Goal: Transaction & Acquisition: Purchase product/service

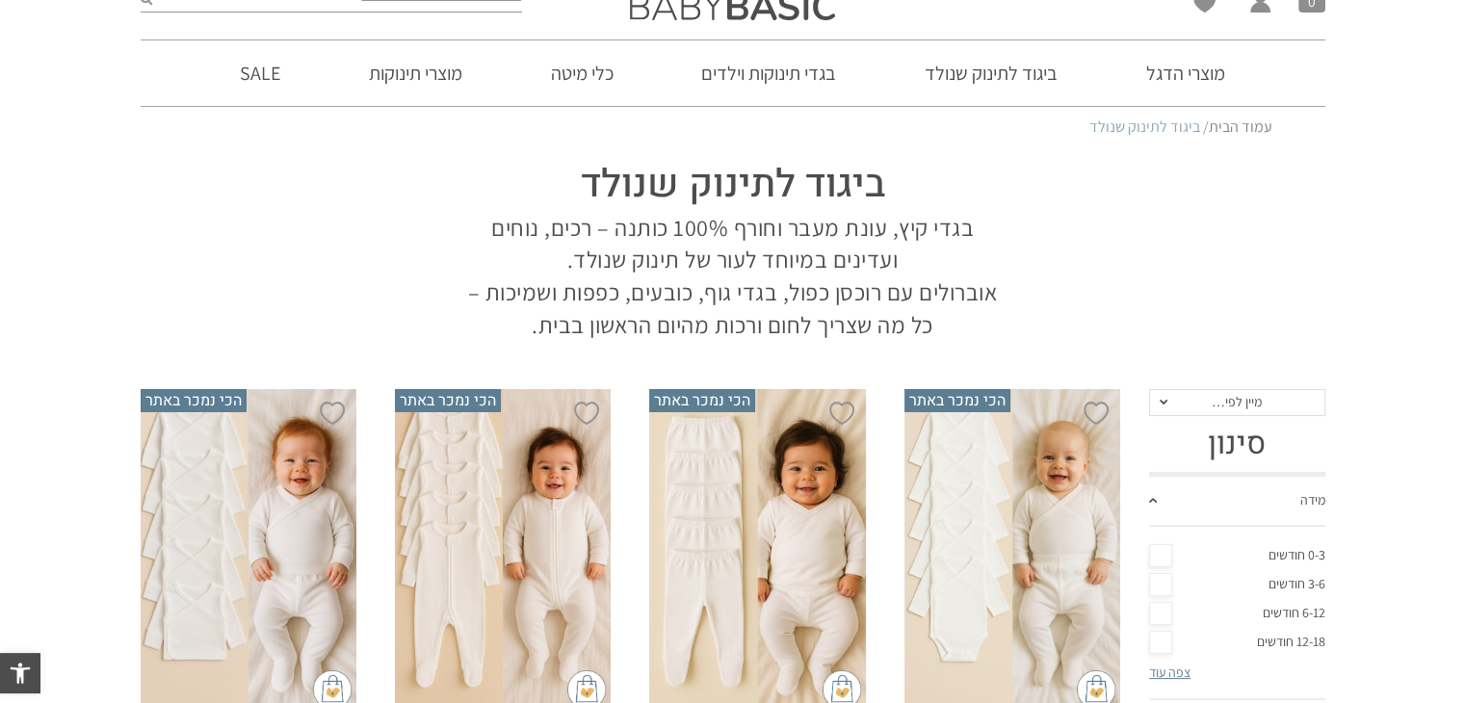
scroll to position [96, 0]
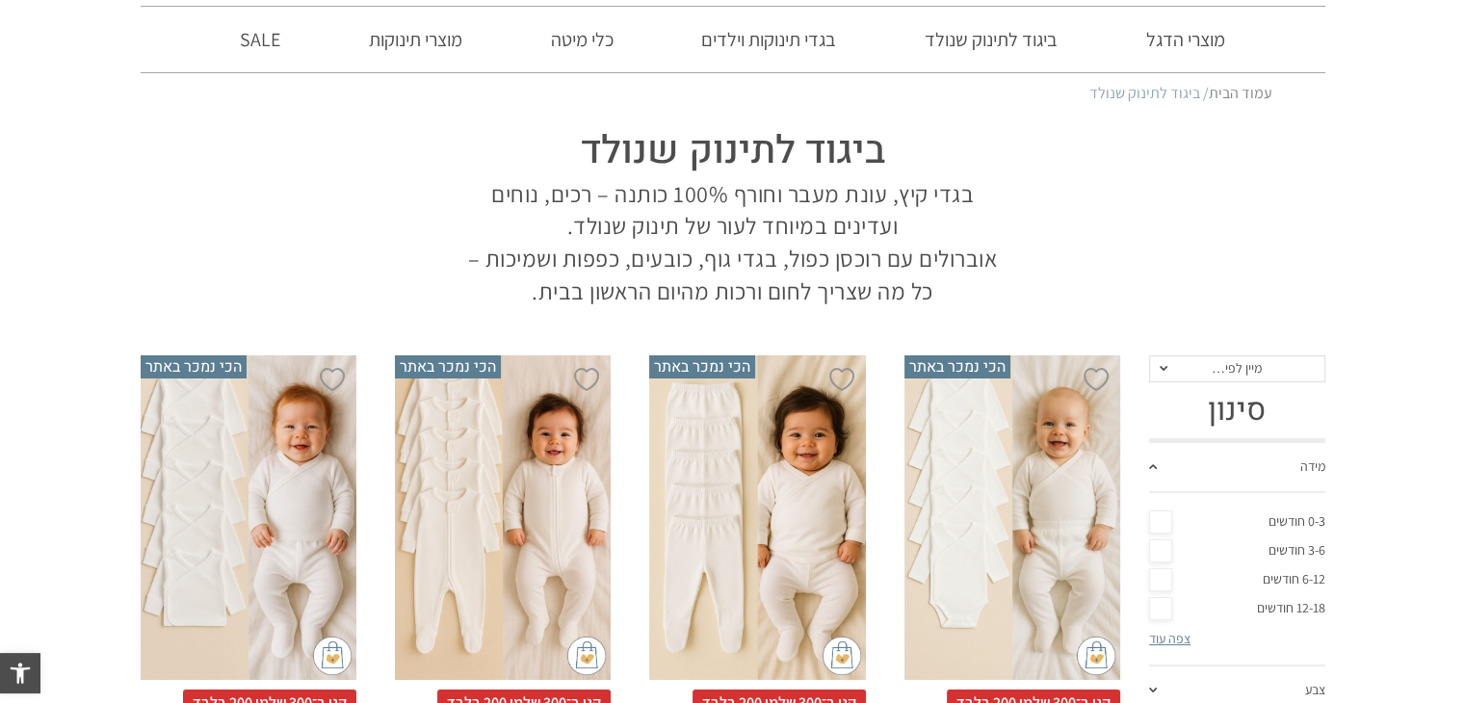
click at [1281, 576] on link "6-12 חודשים" at bounding box center [1237, 579] width 176 height 29
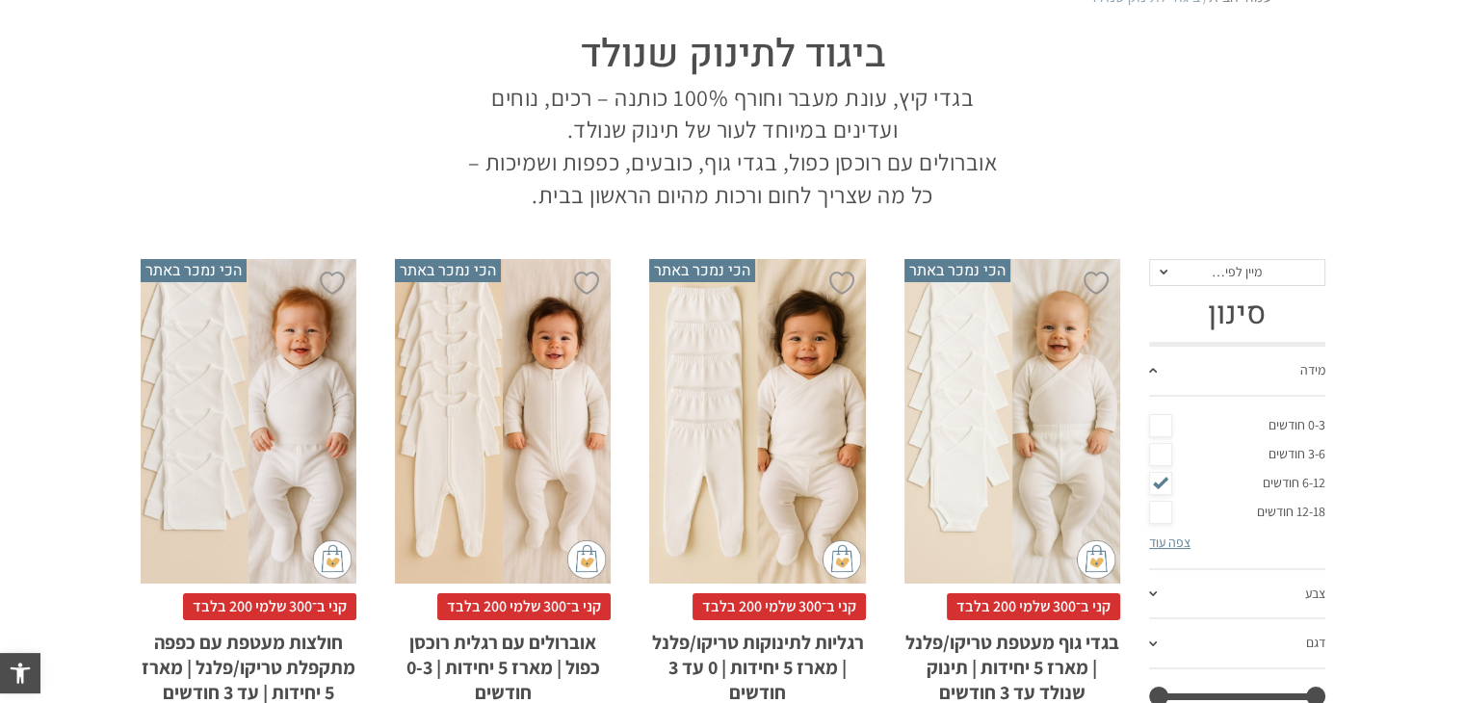
scroll to position [0, 0]
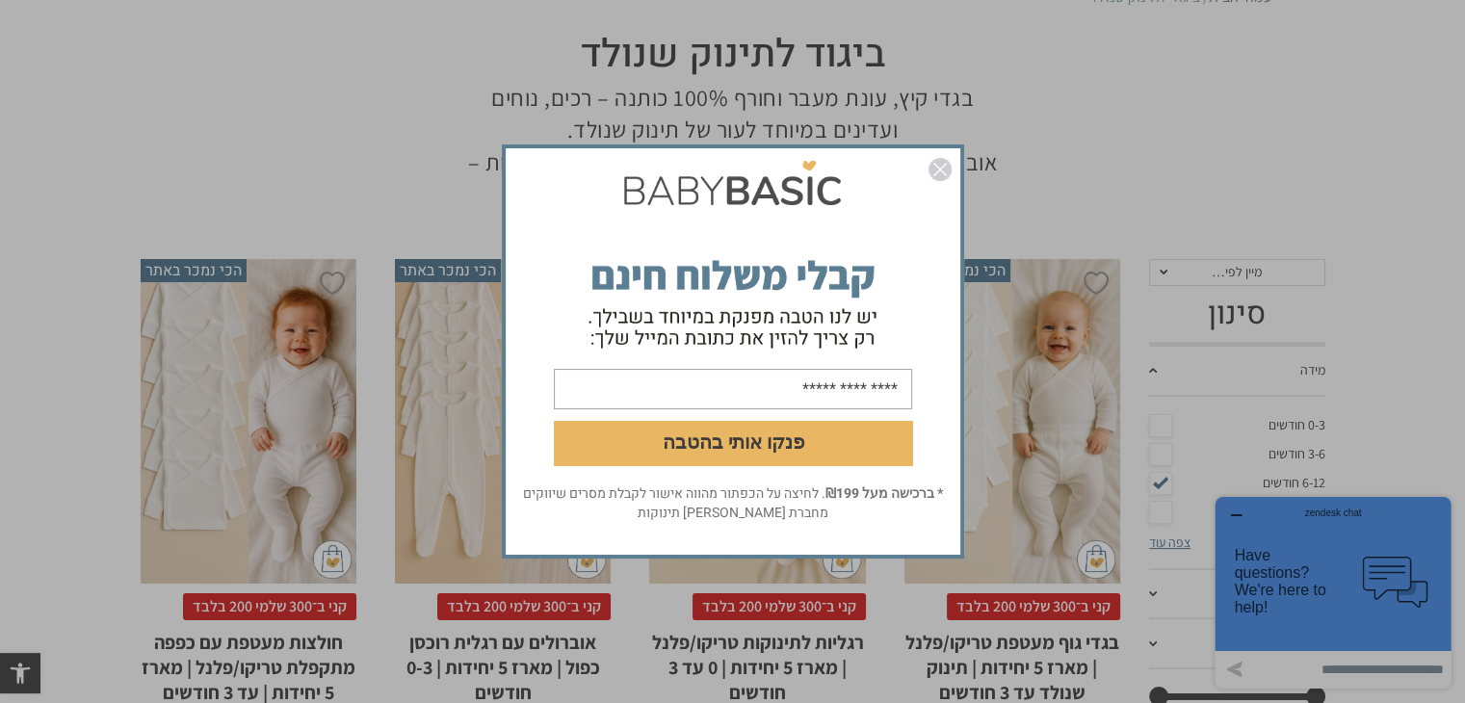
click at [940, 176] on img "סגור" at bounding box center [940, 169] width 23 height 23
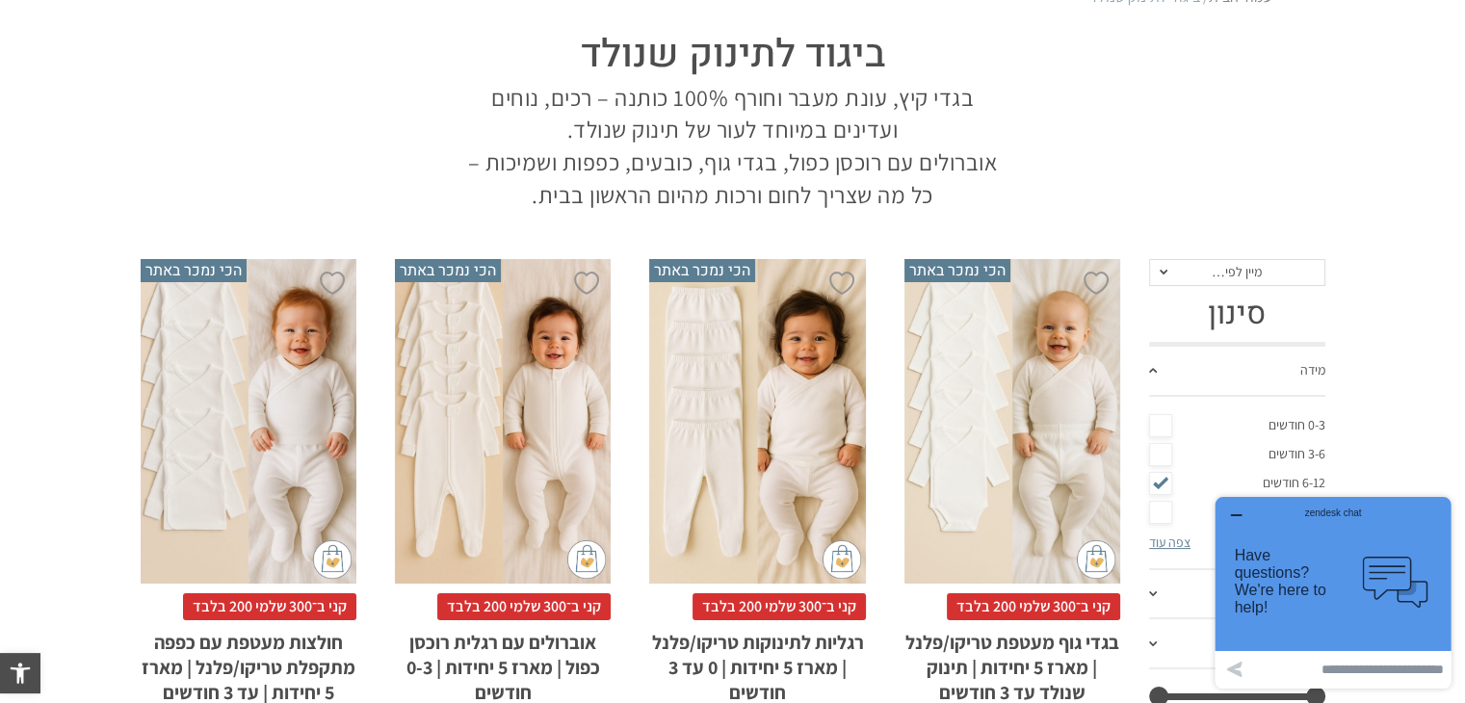
scroll to position [289, 0]
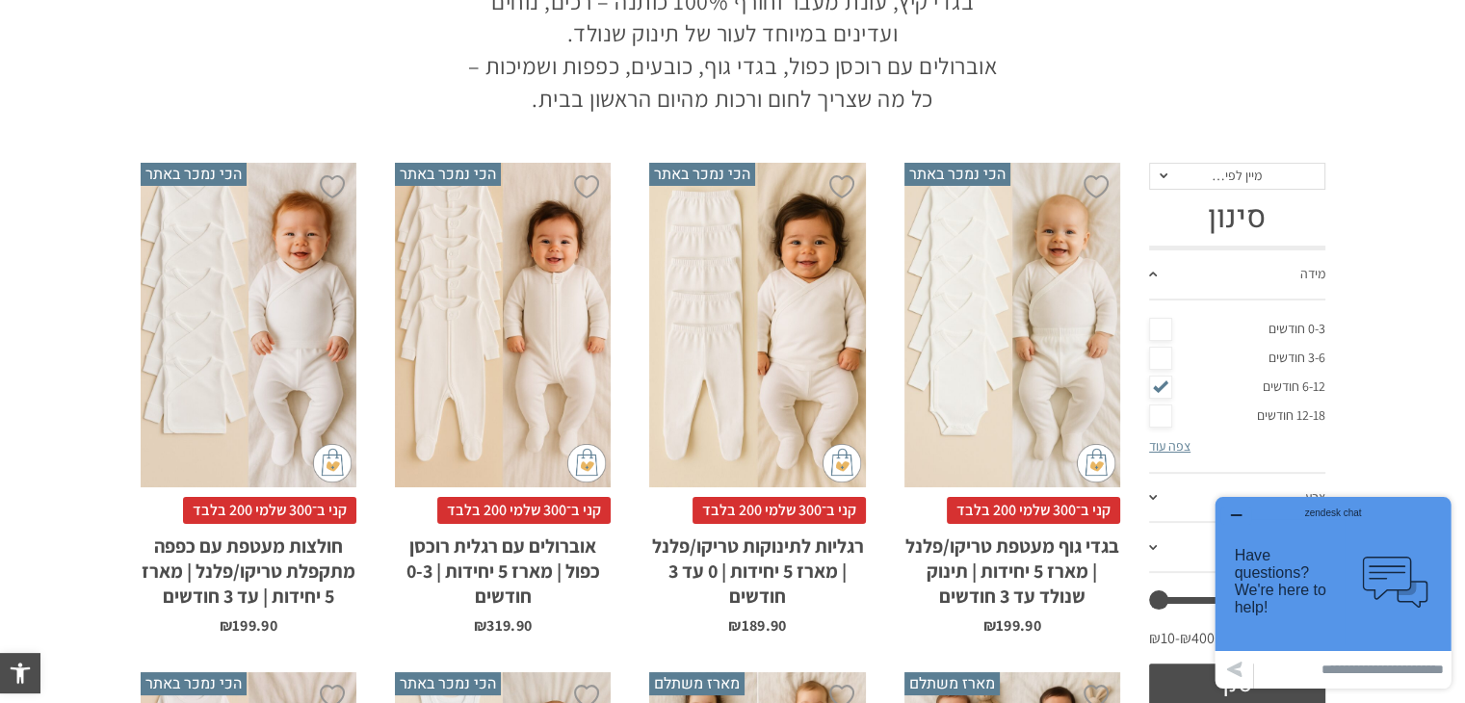
click at [1050, 366] on div "x בחירת סוג בד טריקו (עונת מעבר/קיץ) פלנל (חורף)" at bounding box center [1013, 325] width 216 height 325
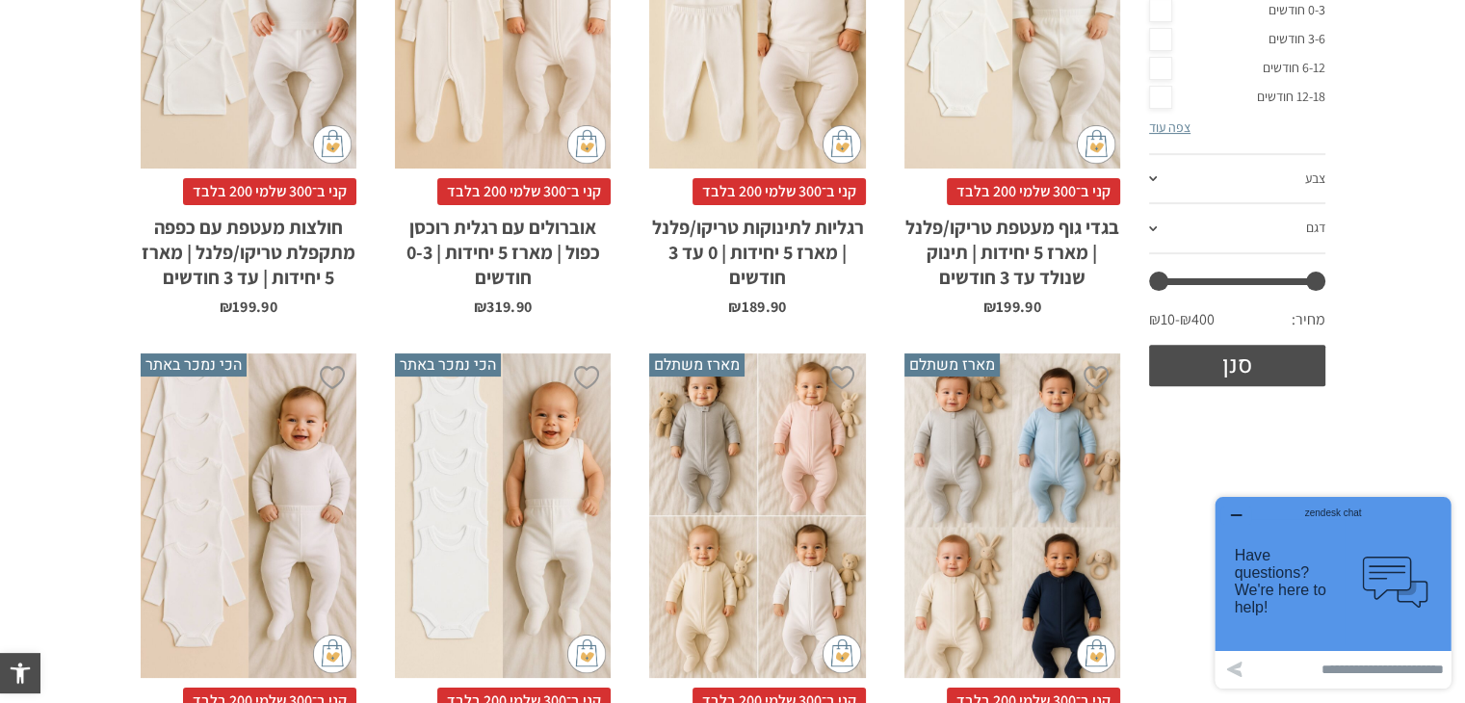
scroll to position [415, 0]
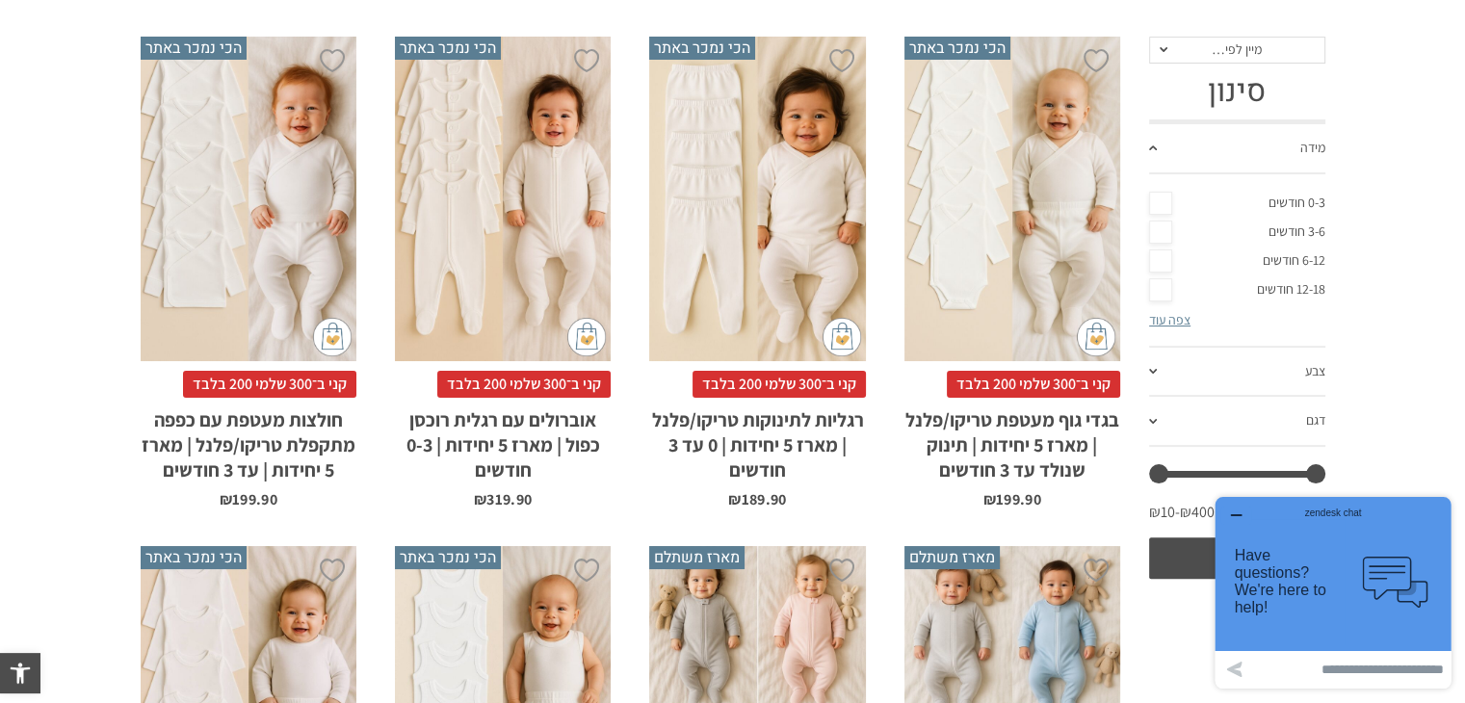
click at [507, 290] on div "x בחירת סוג בד טריקו (עונת מעבר/קיץ) פלנל (חורף)" at bounding box center [503, 199] width 216 height 325
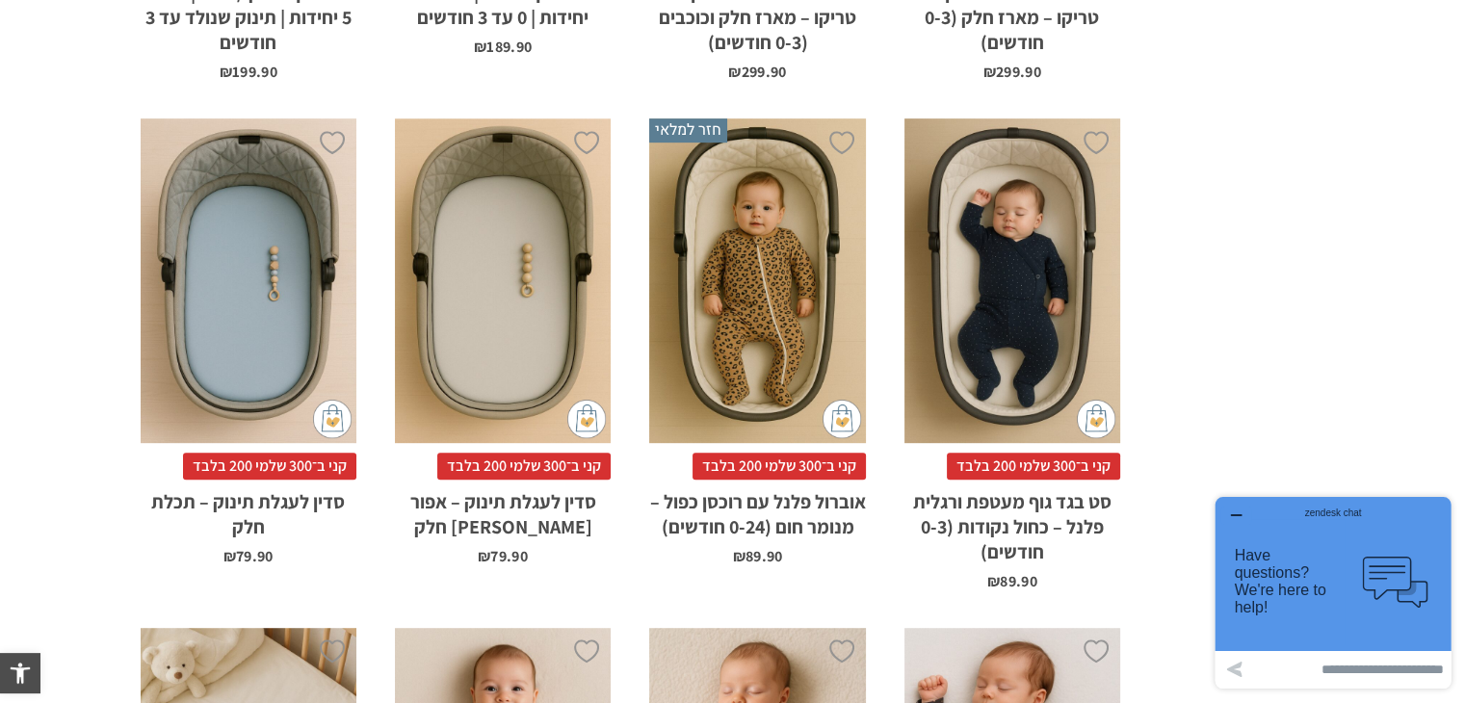
scroll to position [1313, 0]
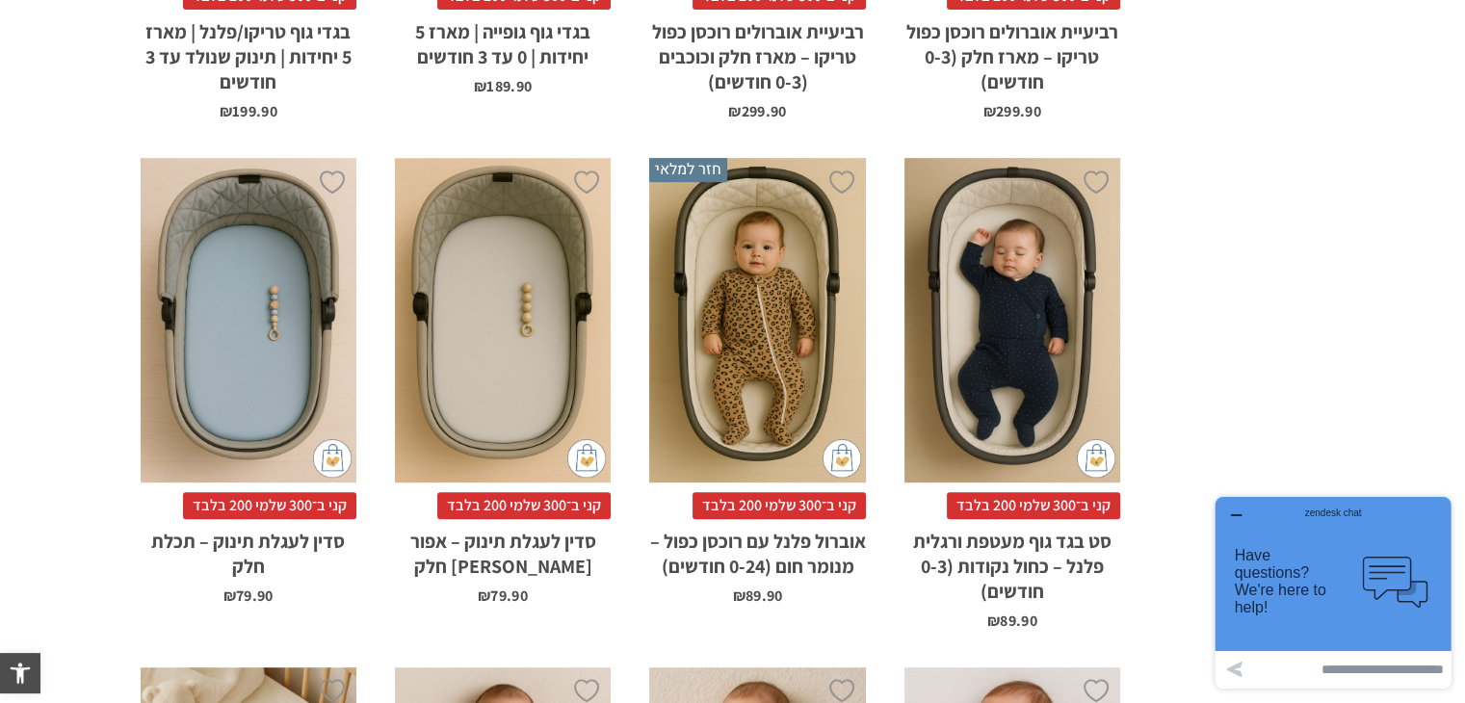
click at [778, 311] on div "x בחירת מידה 0-3m 3-6m 18-24m" at bounding box center [757, 320] width 216 height 325
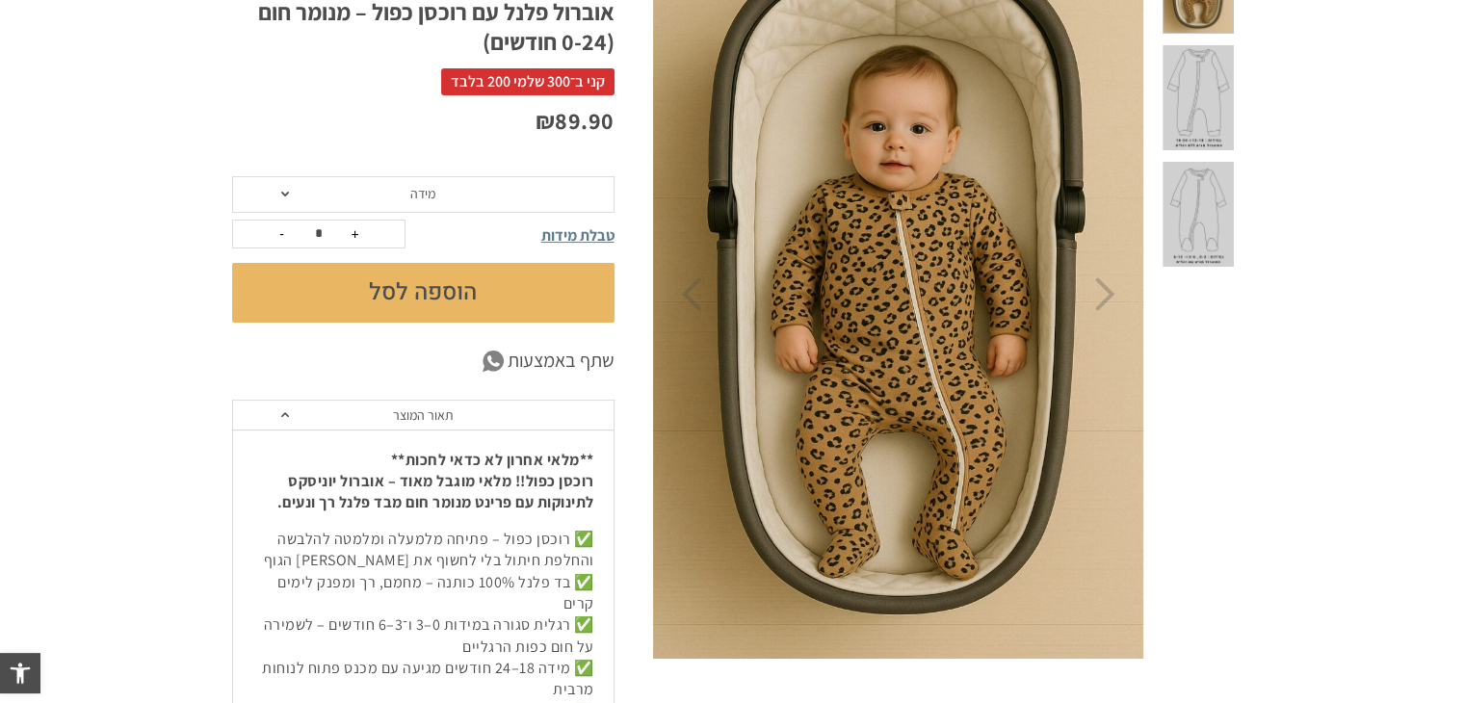
scroll to position [289, 0]
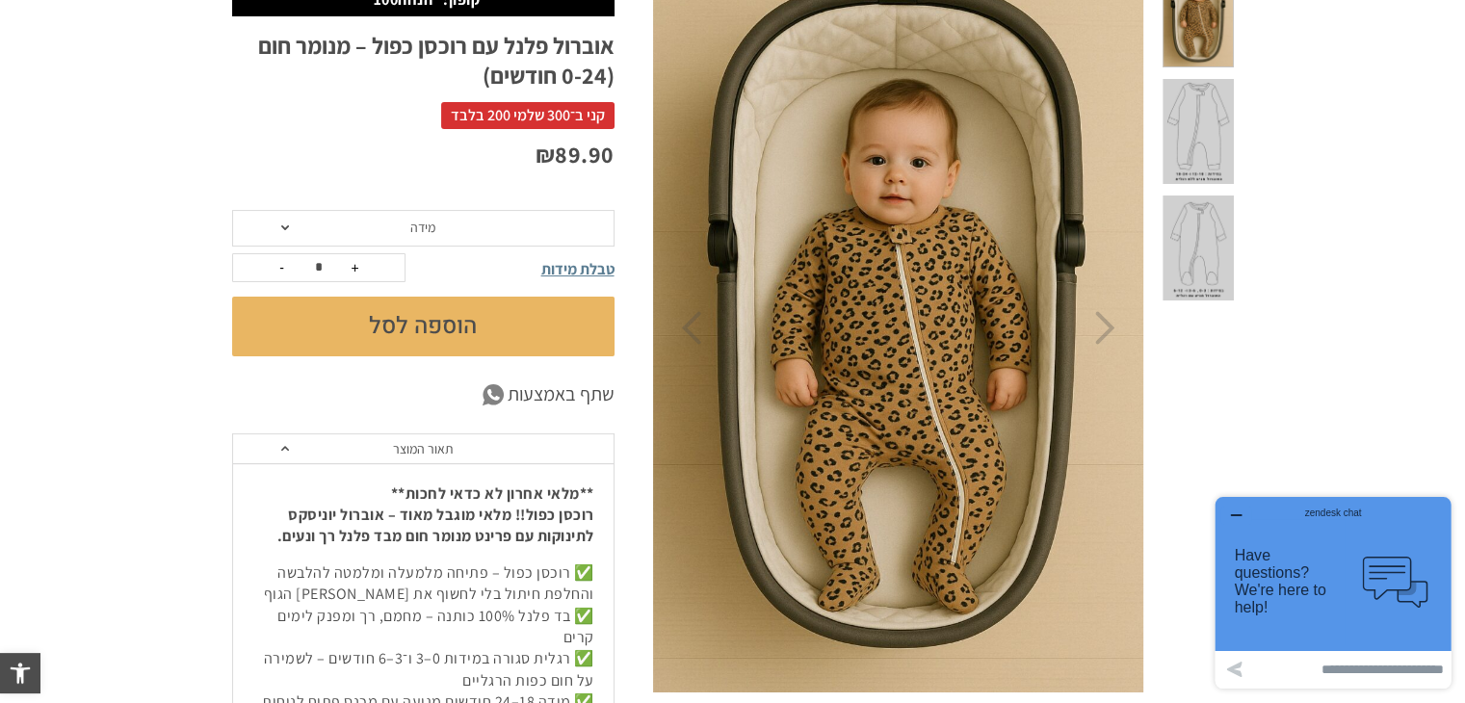
click at [556, 267] on span "טבלת מידות" at bounding box center [577, 269] width 73 height 20
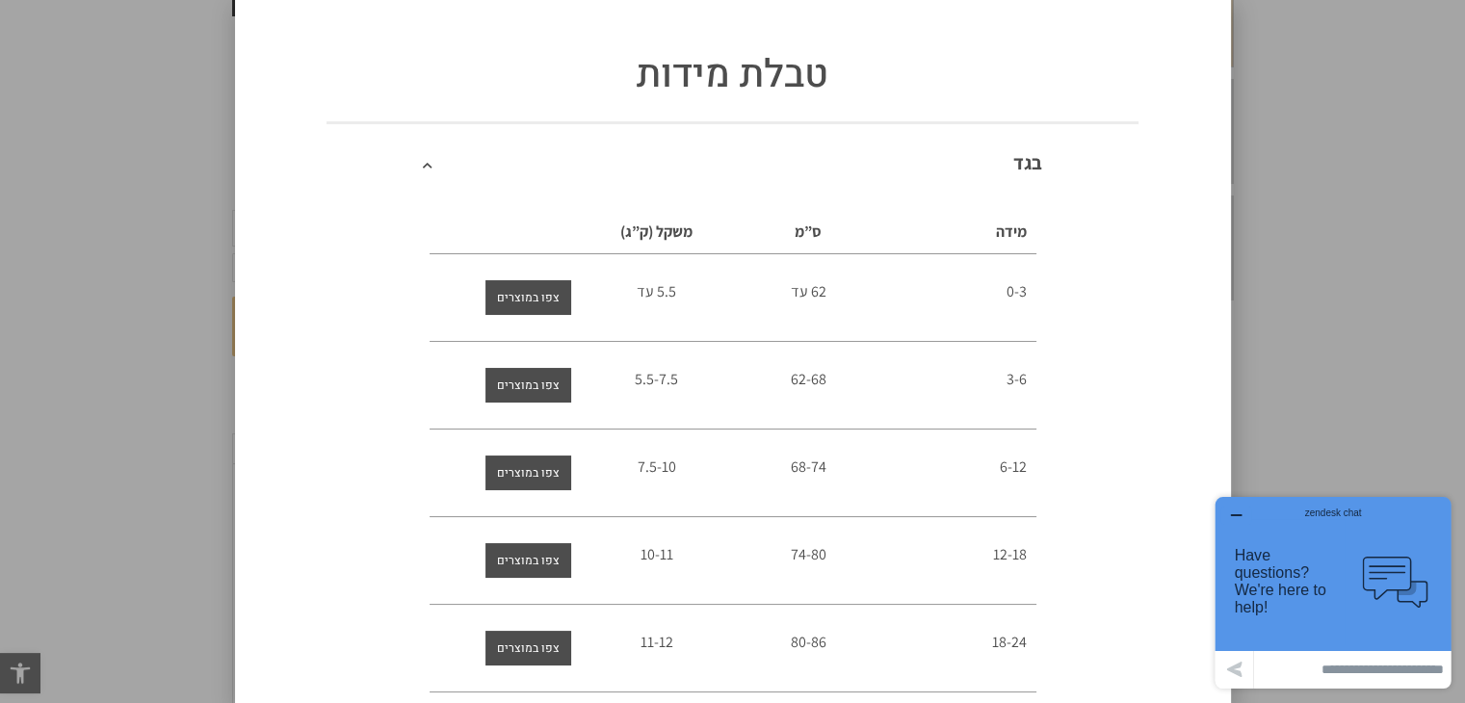
scroll to position [96, 0]
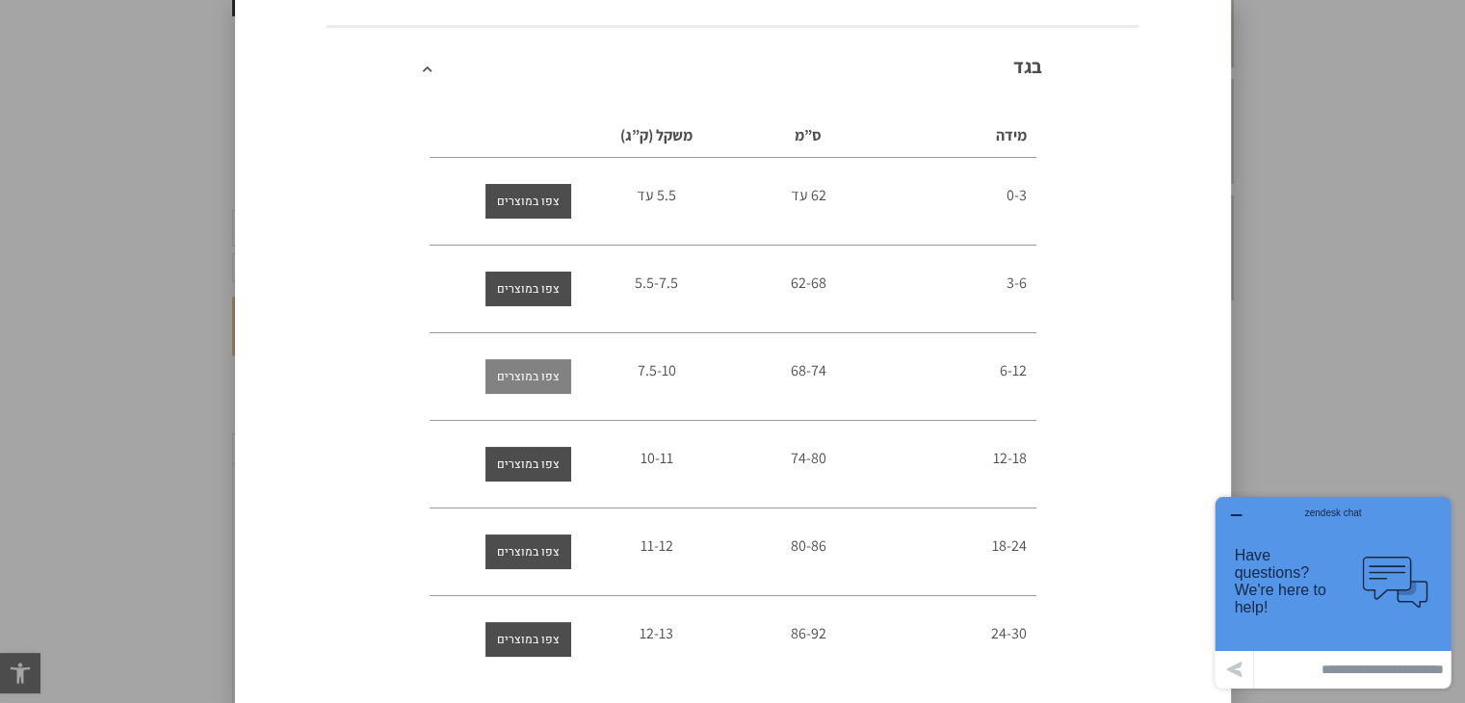
click at [553, 380] on span "צפו במוצרים" at bounding box center [528, 376] width 63 height 35
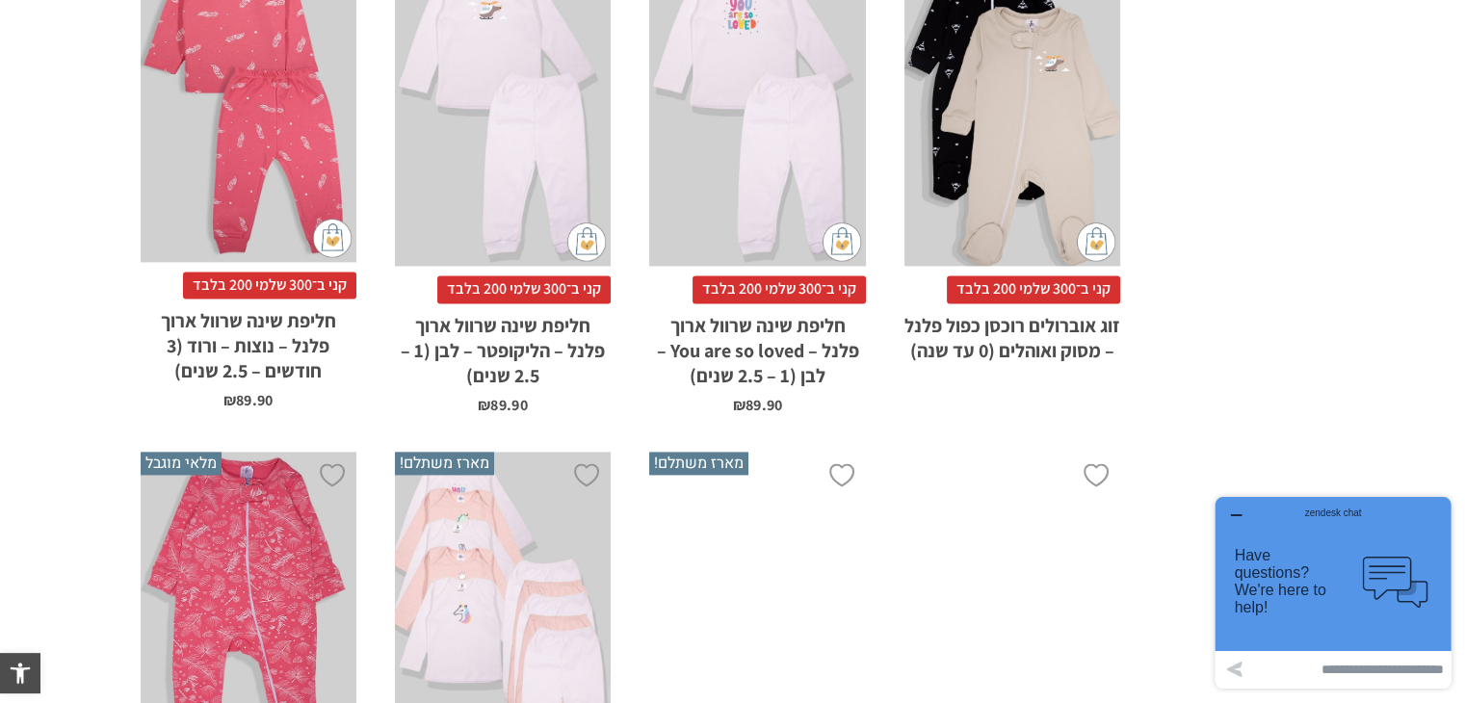
scroll to position [3275, 0]
